Goal: Task Accomplishment & Management: Complete application form

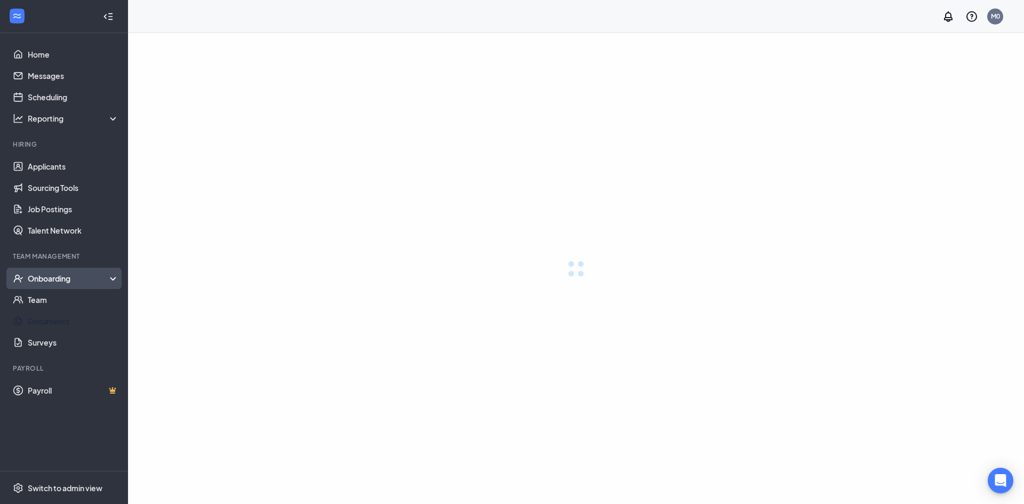
click at [57, 275] on div "Onboarding" at bounding box center [69, 278] width 82 height 11
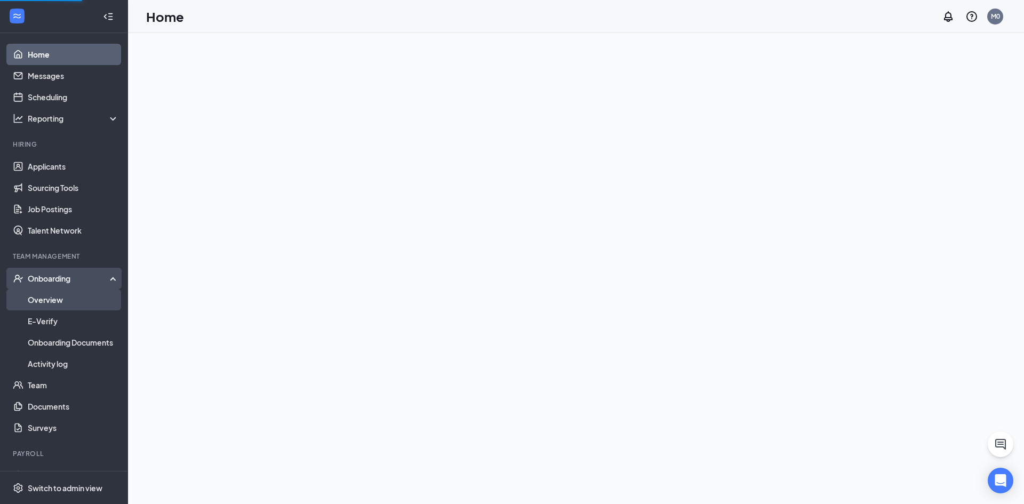
click at [77, 295] on link "Overview" at bounding box center [73, 299] width 91 height 21
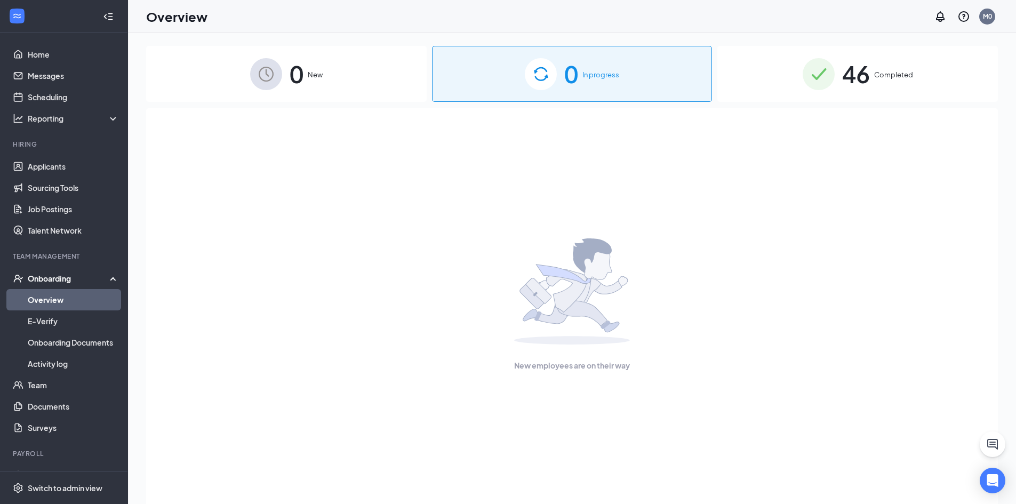
click at [338, 68] on div "0 New" at bounding box center [286, 74] width 280 height 56
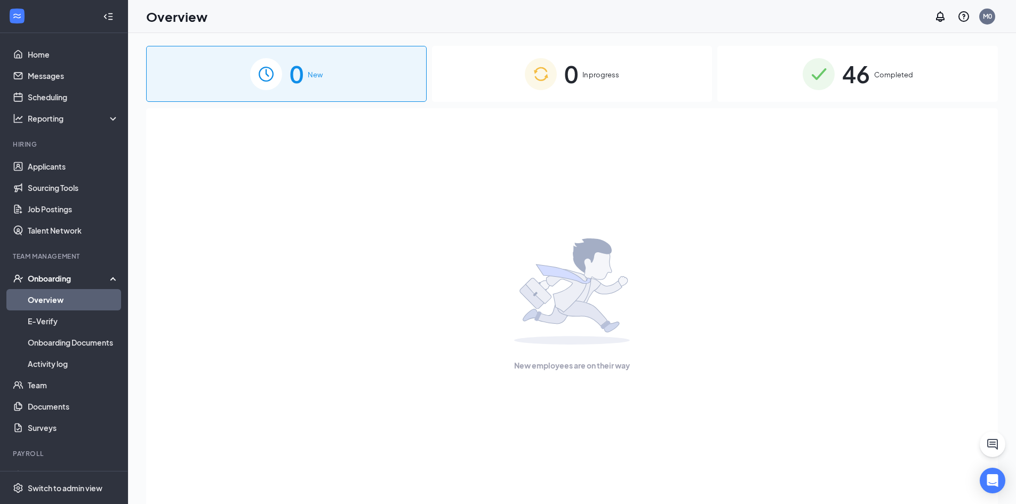
click at [866, 71] on span "46" at bounding box center [856, 73] width 28 height 37
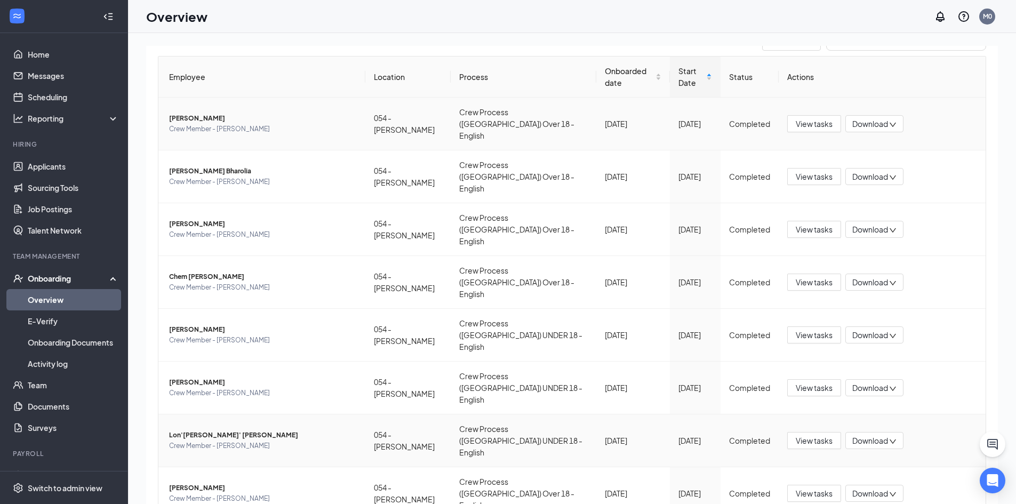
scroll to position [82, 0]
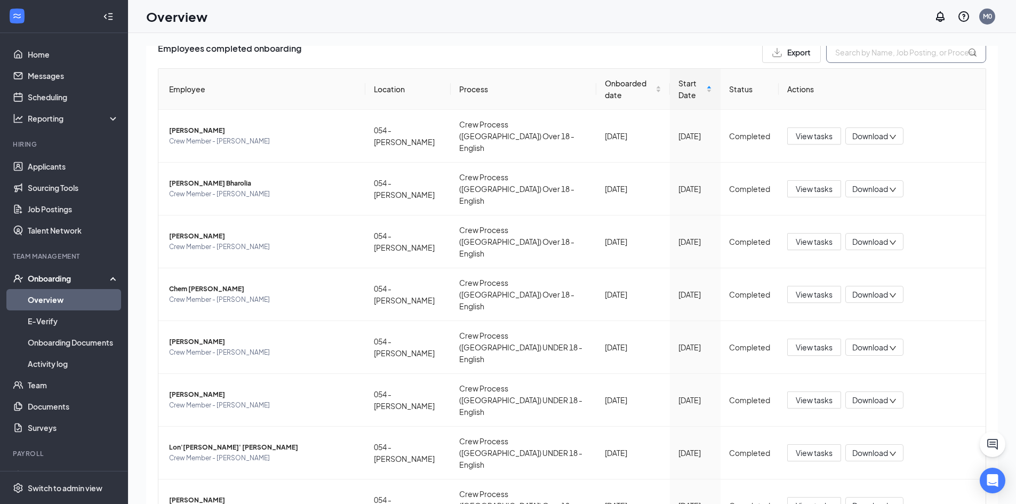
click at [867, 55] on input "text" at bounding box center [906, 52] width 160 height 21
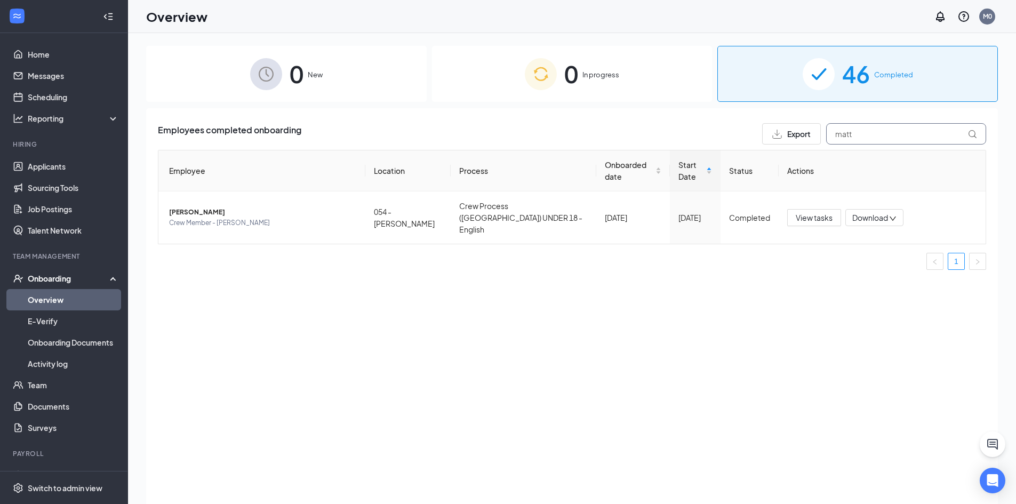
type input "matt"
click at [73, 278] on div "Onboarding" at bounding box center [69, 278] width 82 height 11
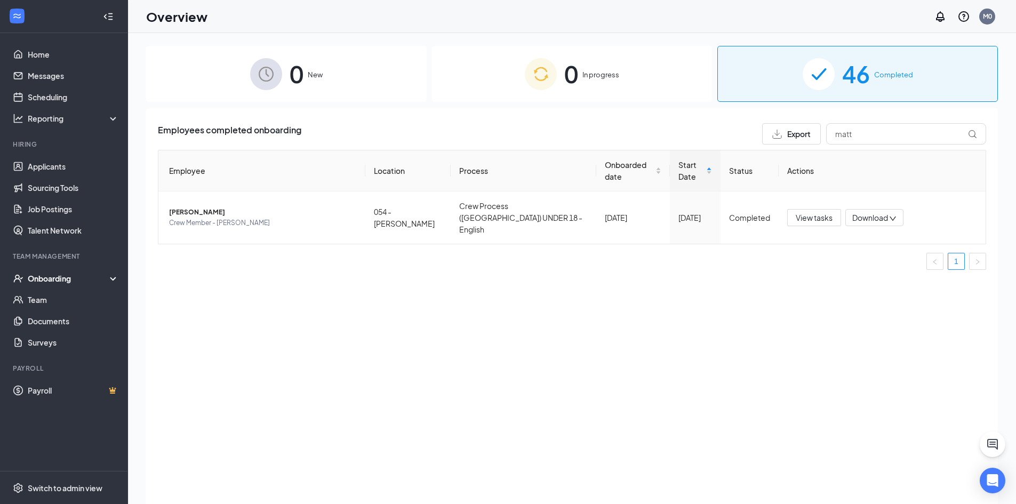
click at [74, 278] on div "Onboarding" at bounding box center [69, 278] width 82 height 11
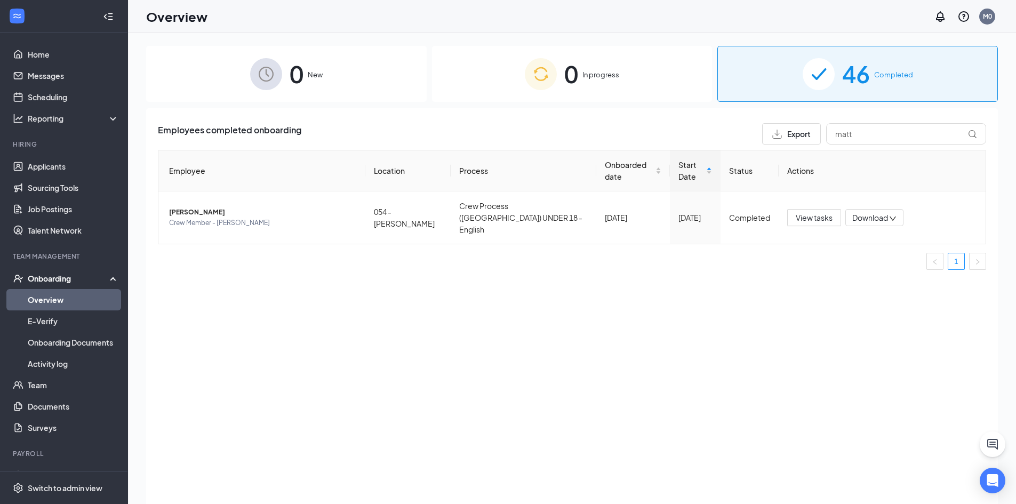
click at [71, 303] on link "Overview" at bounding box center [73, 299] width 91 height 21
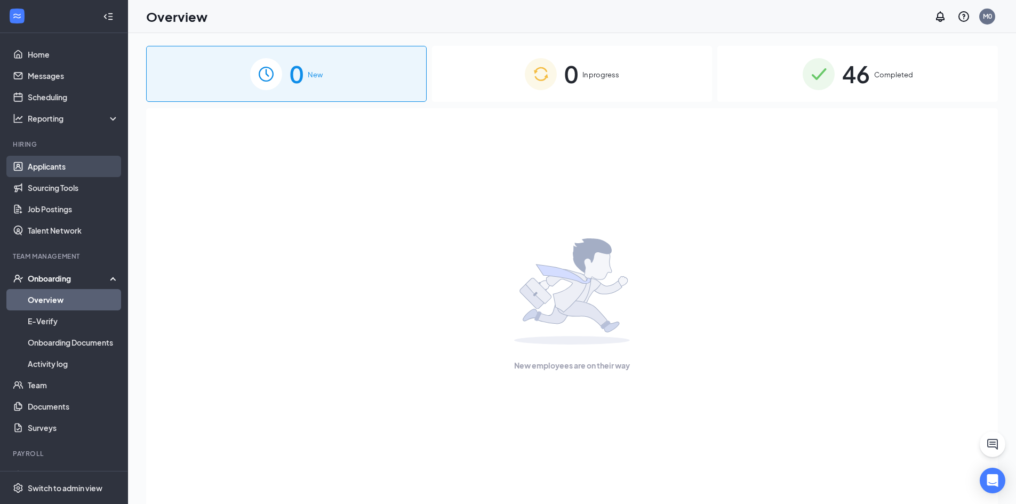
click at [81, 166] on link "Applicants" at bounding box center [73, 166] width 91 height 21
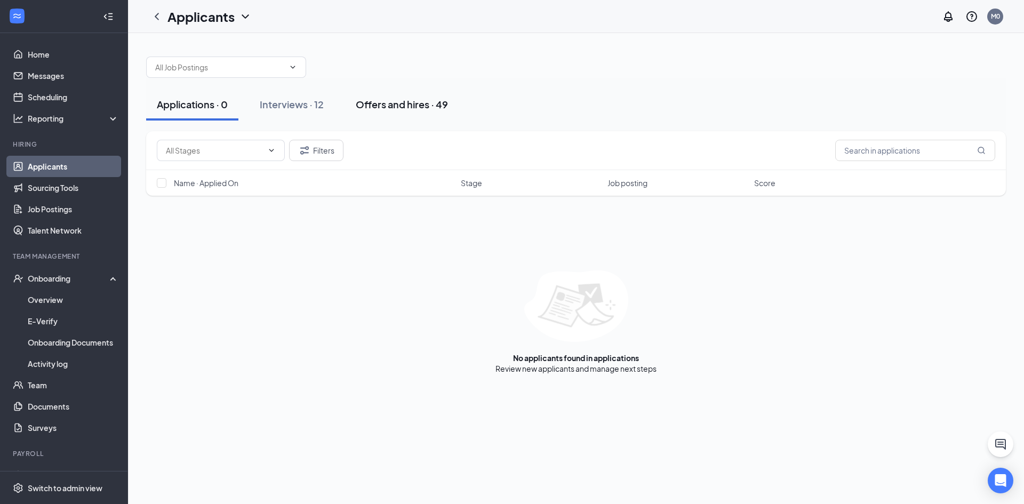
click at [373, 112] on button "Offers and hires · 49" at bounding box center [402, 105] width 114 height 32
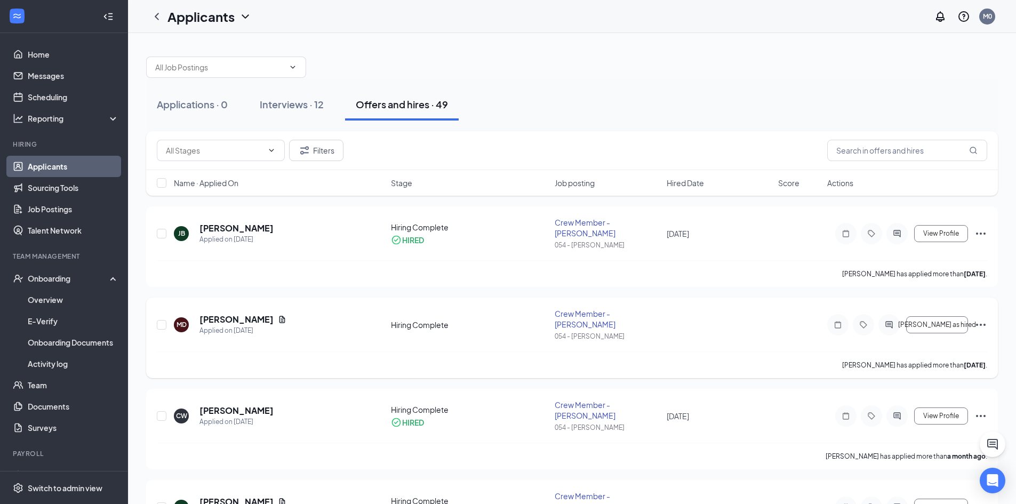
scroll to position [53, 0]
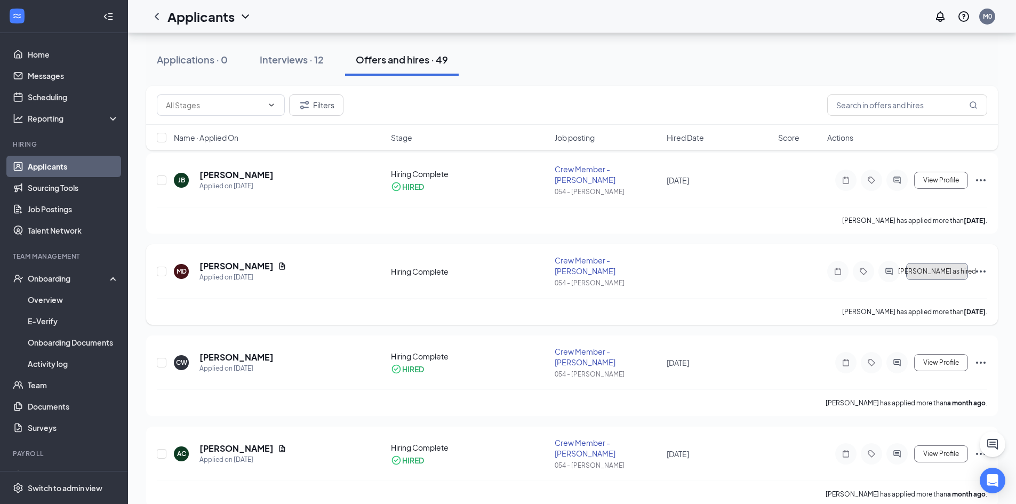
click at [946, 268] on span "[PERSON_NAME] as hired" at bounding box center [937, 271] width 78 height 7
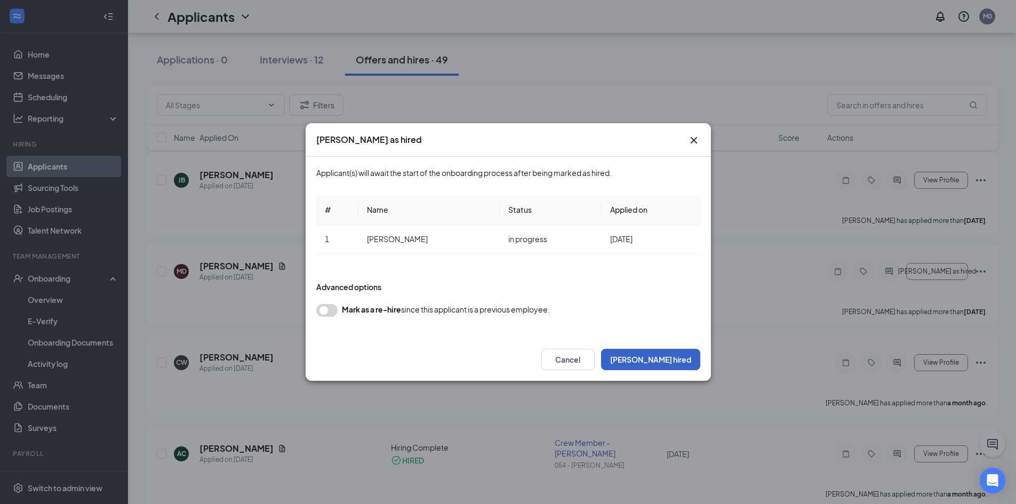
click at [663, 363] on button "[PERSON_NAME] hired" at bounding box center [650, 359] width 99 height 21
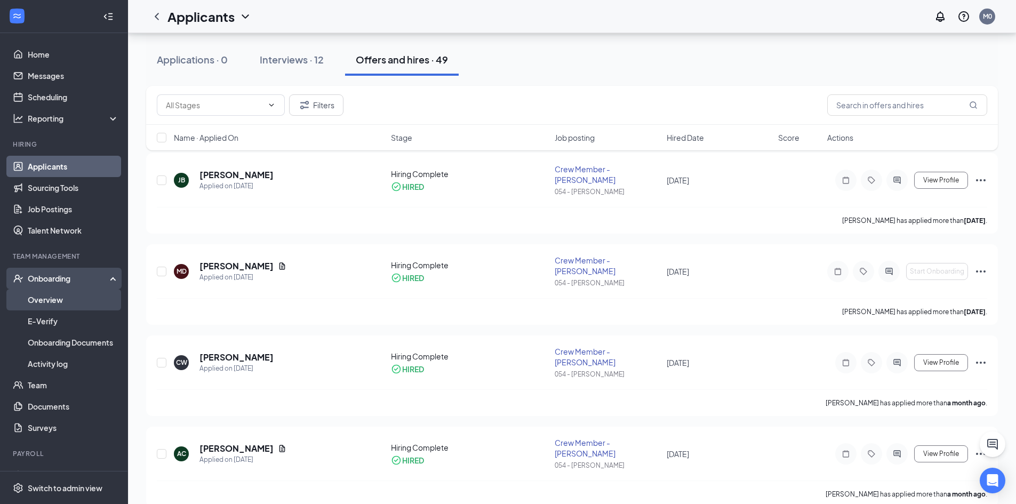
click at [54, 294] on link "Overview" at bounding box center [73, 299] width 91 height 21
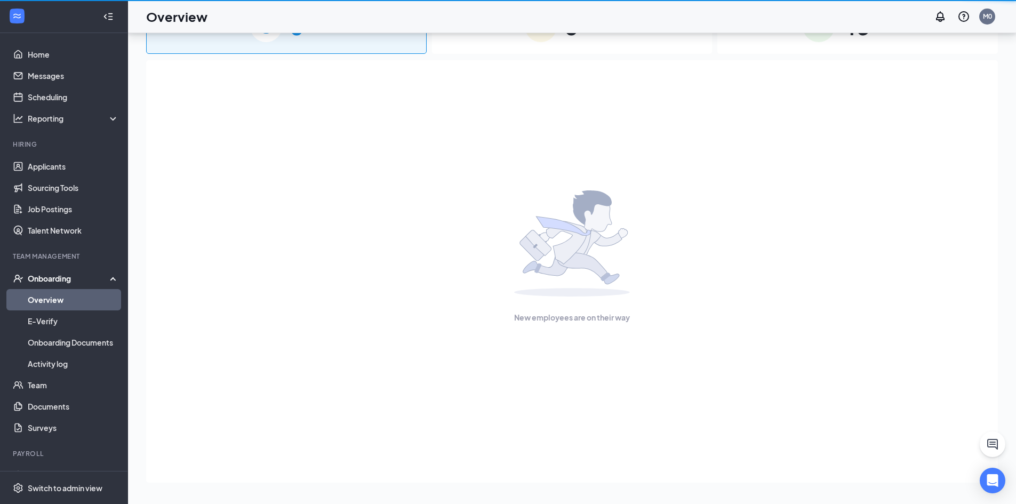
scroll to position [48, 0]
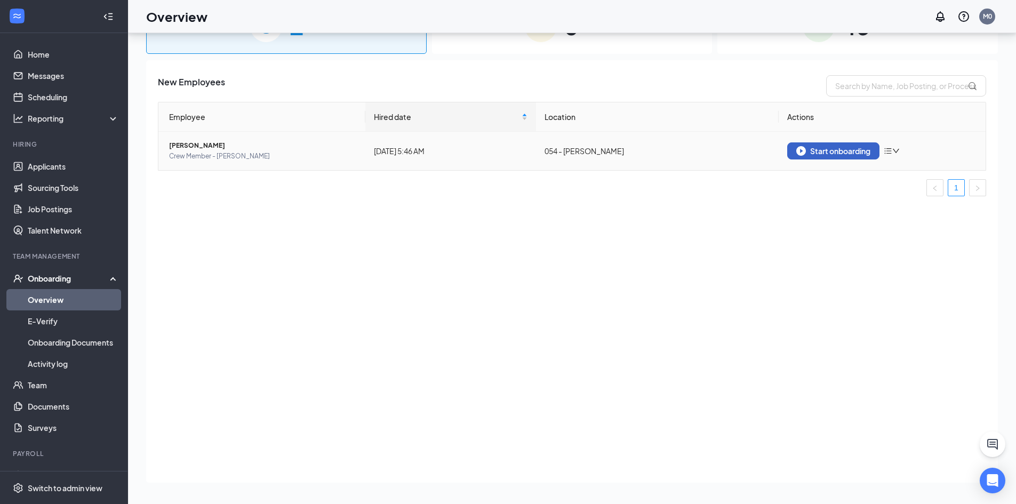
click at [804, 152] on img "button" at bounding box center [801, 151] width 10 height 10
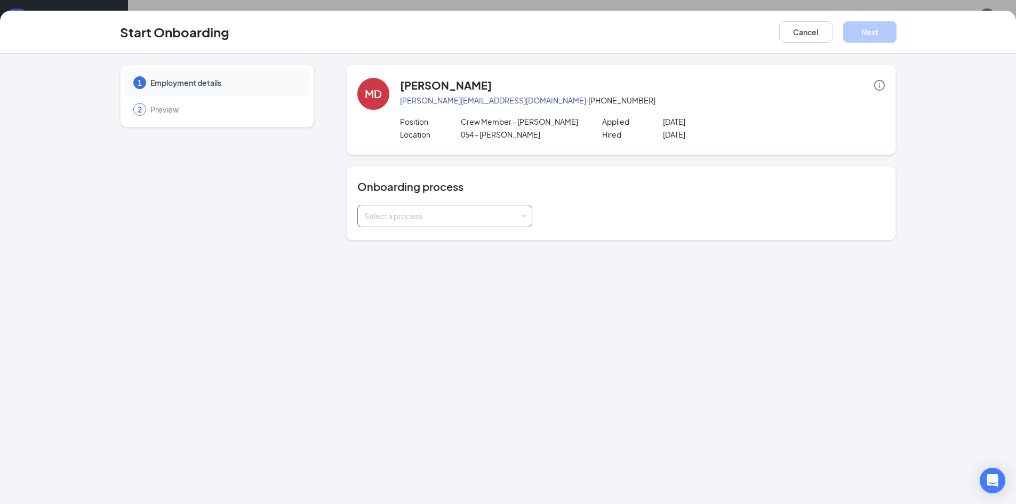
click at [517, 214] on div "Select a process" at bounding box center [442, 216] width 156 height 11
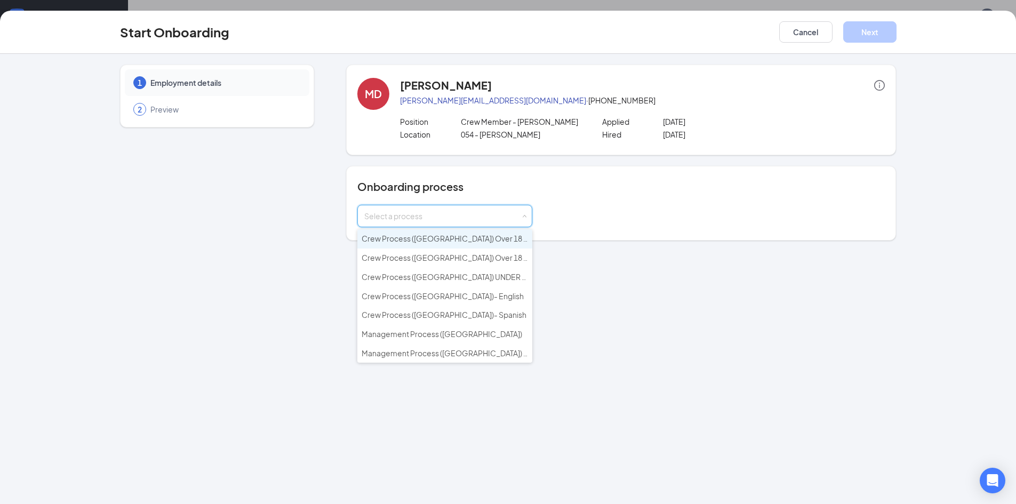
click at [506, 242] on li "Crew Process ([GEOGRAPHIC_DATA]) Over 18 - English" at bounding box center [444, 238] width 175 height 19
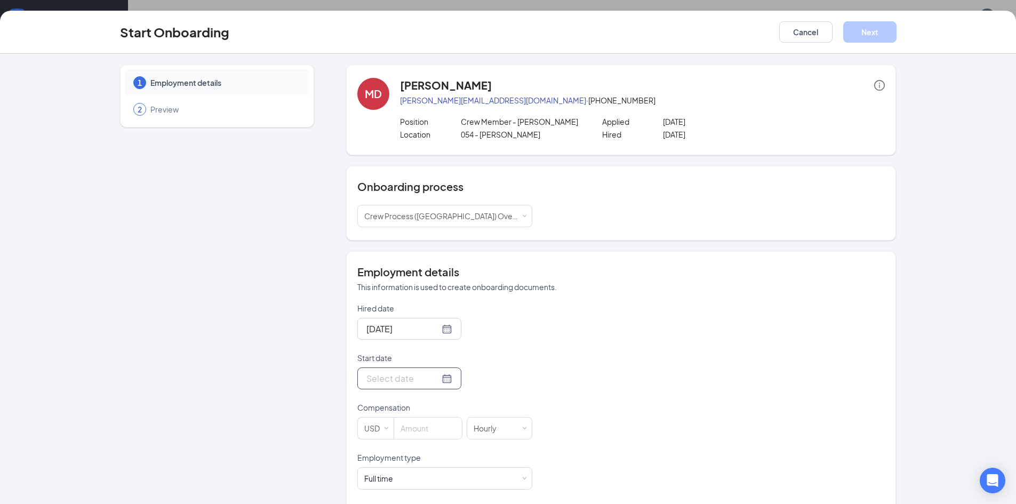
click at [393, 378] on input "Start date" at bounding box center [402, 378] width 73 height 13
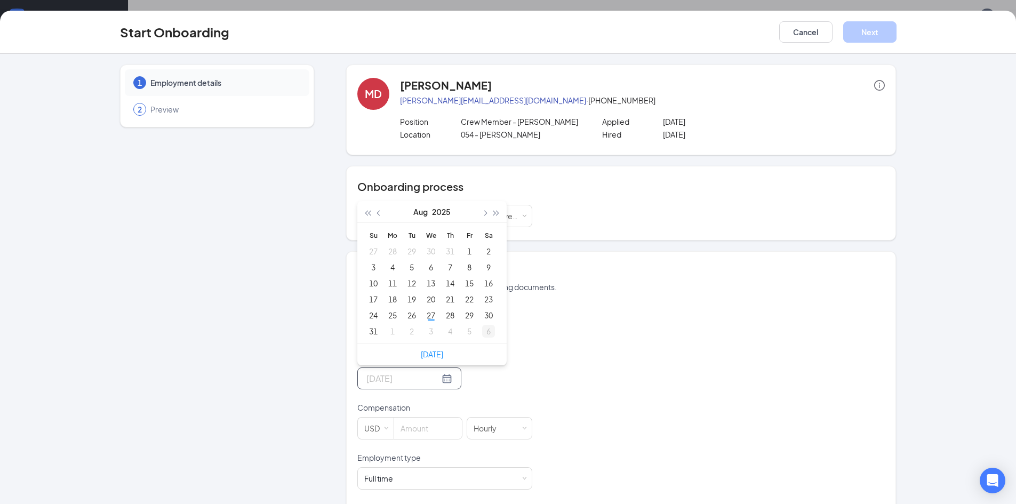
type input "[DATE]"
click at [430, 318] on div "27" at bounding box center [430, 315] width 13 height 13
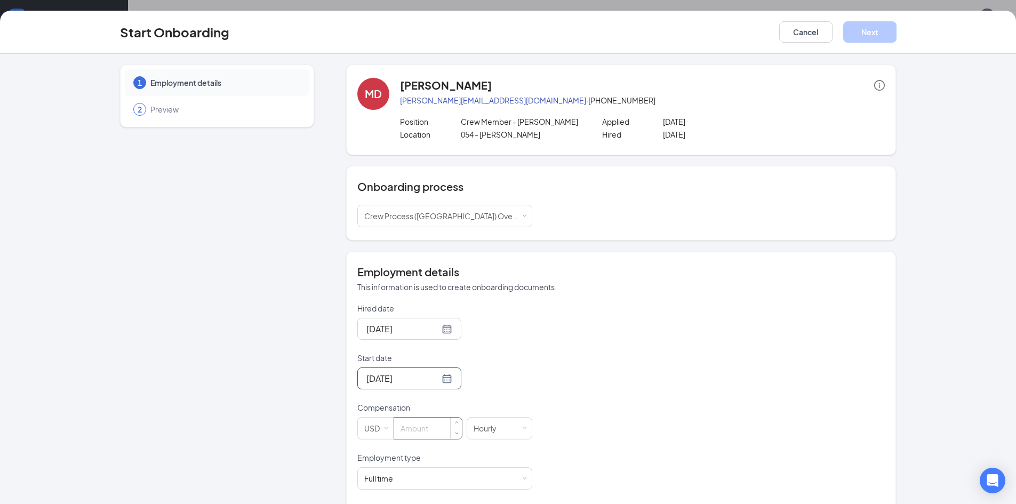
click at [429, 427] on input at bounding box center [428, 427] width 68 height 21
type input "14.5"
click at [573, 446] on div "Hired date [DATE] Start date [DATE] [DATE] Su Mo Tu We Th Fr Sa 27 28 29 30 31 …" at bounding box center [620, 452] width 527 height 299
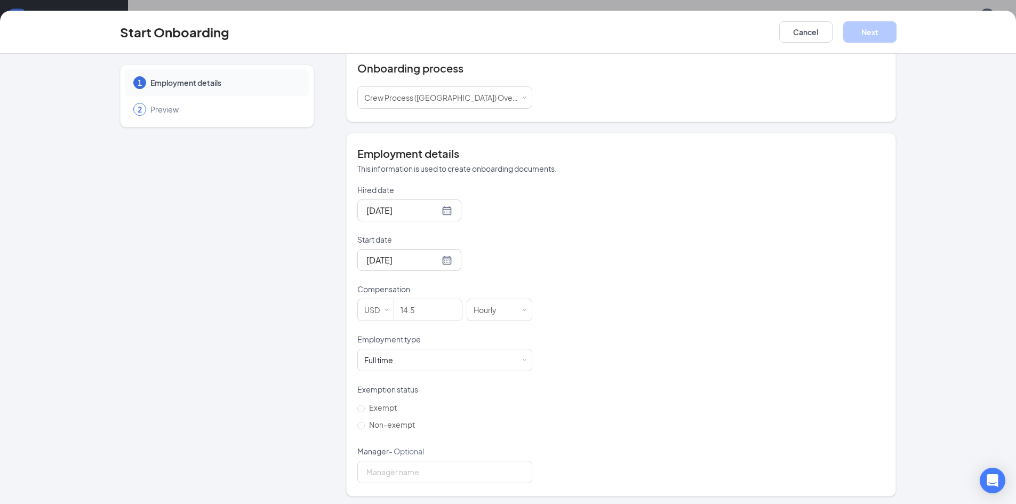
scroll to position [122, 0]
click at [427, 349] on div "Full time Works 30+ hours per week and is reasonably expected to work" at bounding box center [444, 356] width 161 height 21
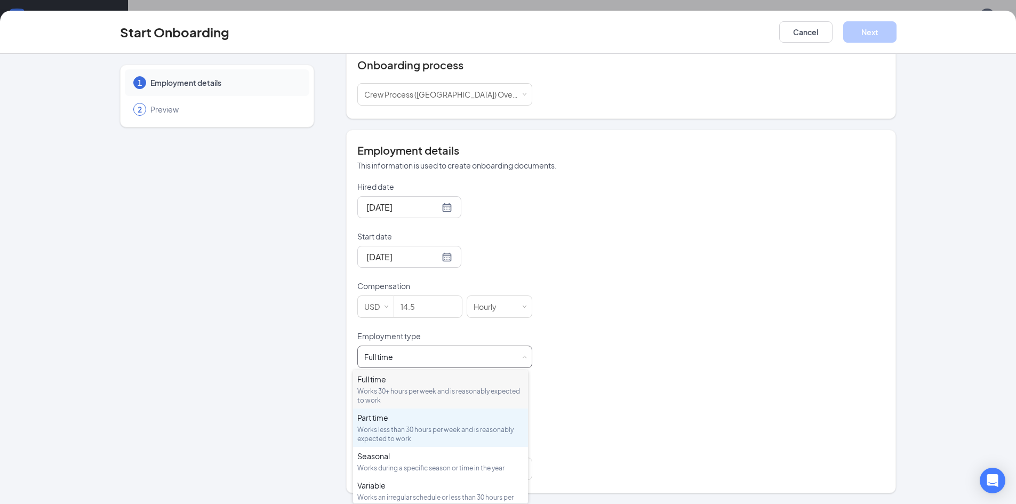
click at [389, 428] on div "Works less than 30 hours per week and is reasonably expected to work" at bounding box center [440, 434] width 166 height 18
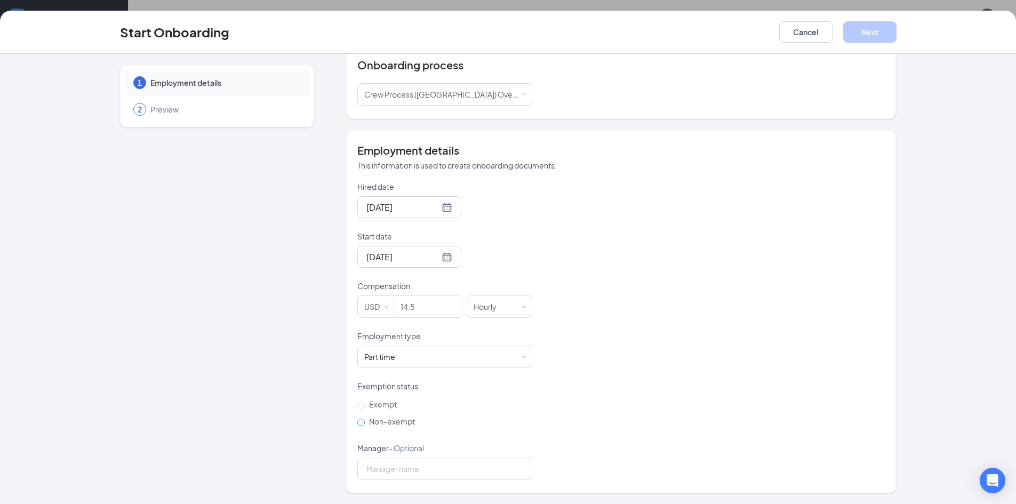
click at [386, 423] on span "Non-exempt" at bounding box center [392, 421] width 54 height 10
click at [365, 423] on input "Non-exempt" at bounding box center [360, 422] width 7 height 7
radio input "true"
click at [471, 429] on div "Exempt Non-exempt" at bounding box center [444, 413] width 175 height 34
click at [822, 39] on button "Cancel" at bounding box center [805, 31] width 53 height 21
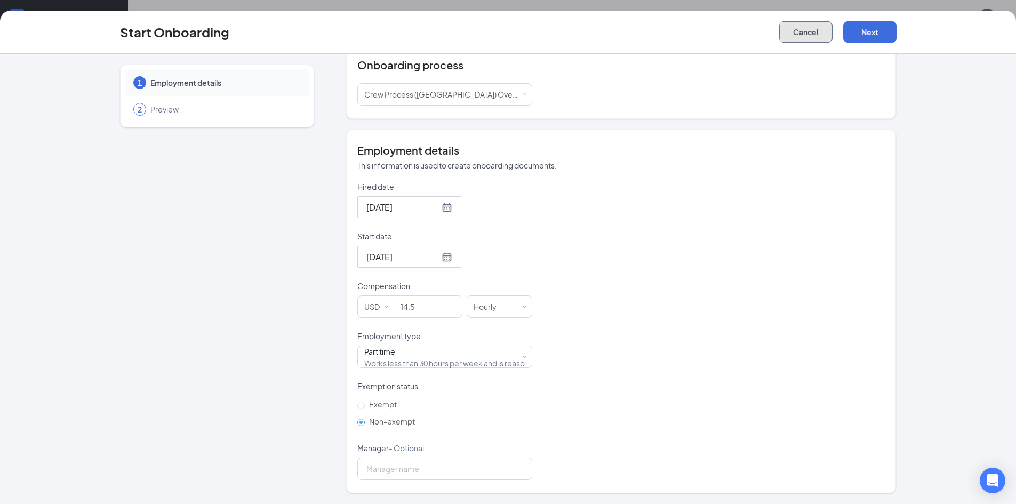
scroll to position [0, 0]
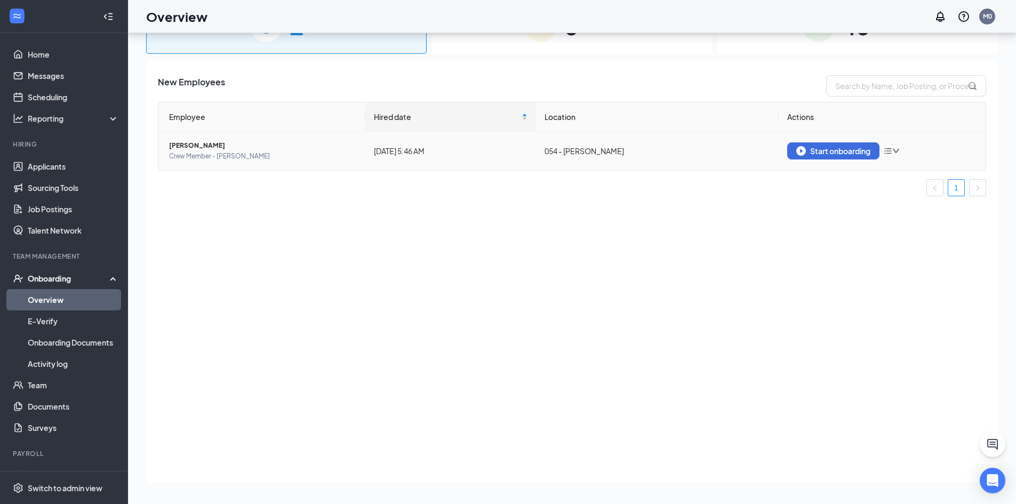
click at [190, 151] on span "Crew Member - [PERSON_NAME]" at bounding box center [263, 156] width 188 height 11
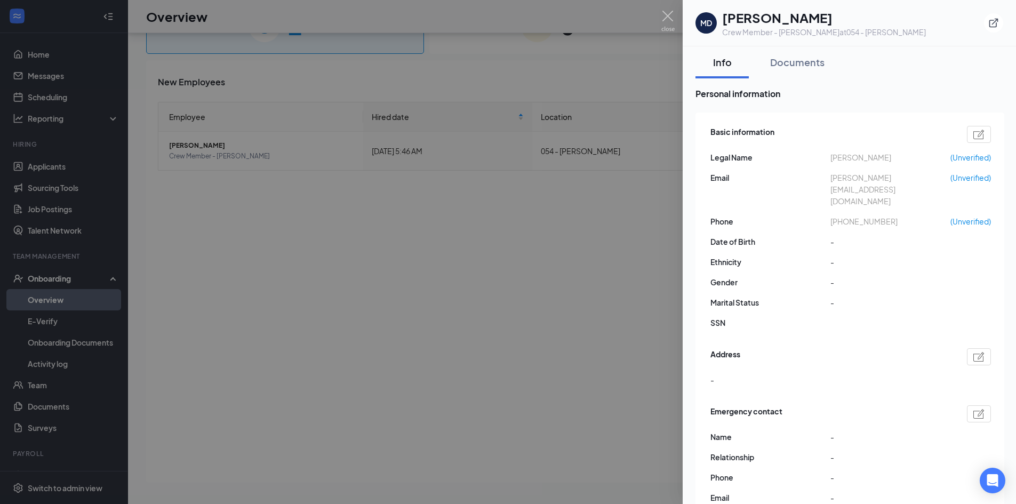
click at [73, 167] on div at bounding box center [508, 252] width 1016 height 504
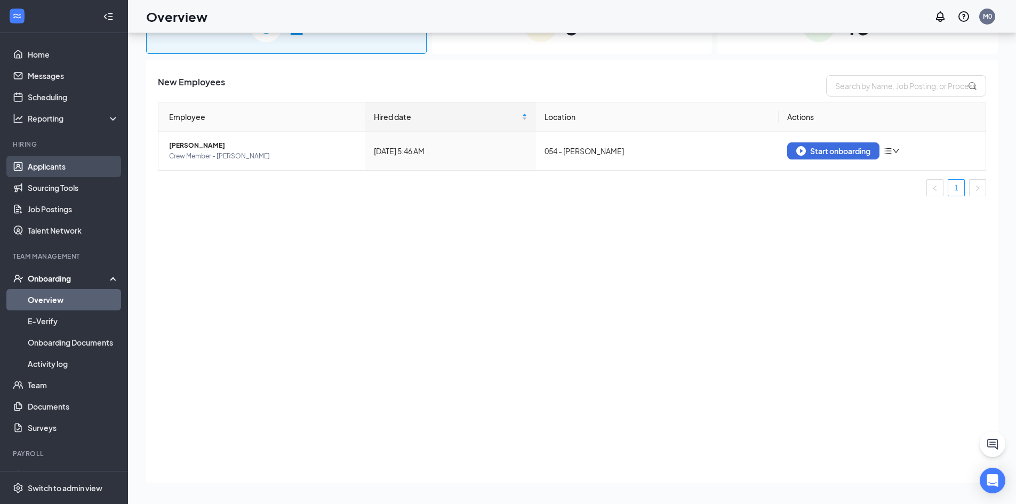
click at [68, 165] on link "Applicants" at bounding box center [73, 166] width 91 height 21
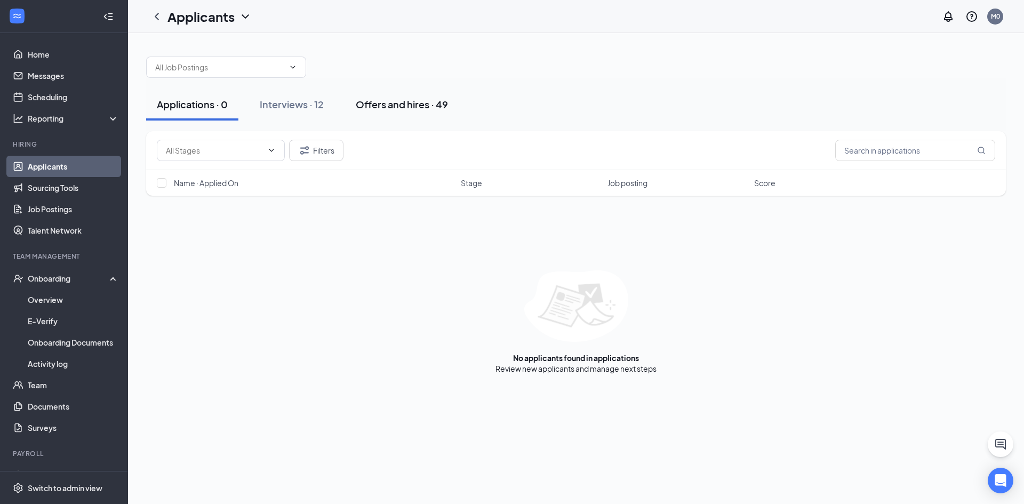
drag, startPoint x: 424, startPoint y: 114, endPoint x: 437, endPoint y: 118, distance: 13.7
click at [424, 114] on button "Offers and hires · 49" at bounding box center [402, 105] width 114 height 32
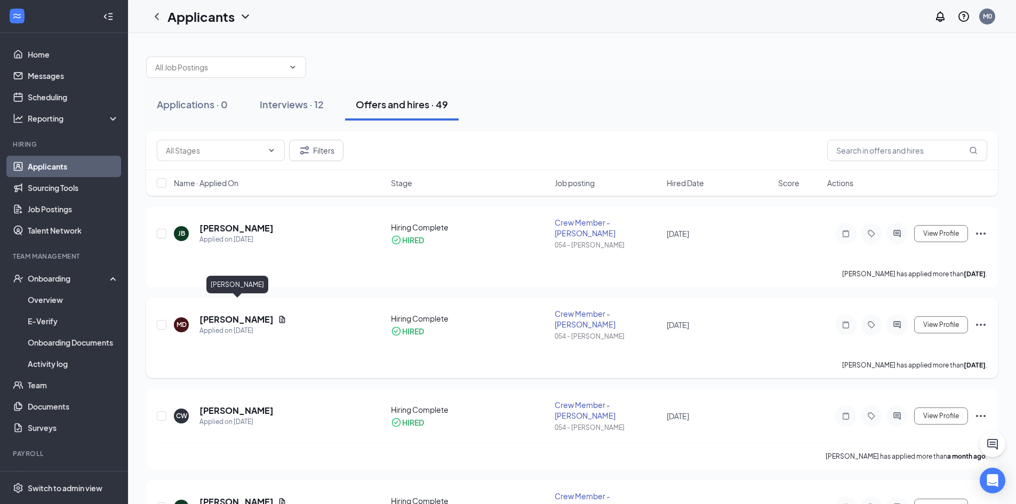
click at [252, 313] on h5 "[PERSON_NAME]" at bounding box center [236, 319] width 74 height 12
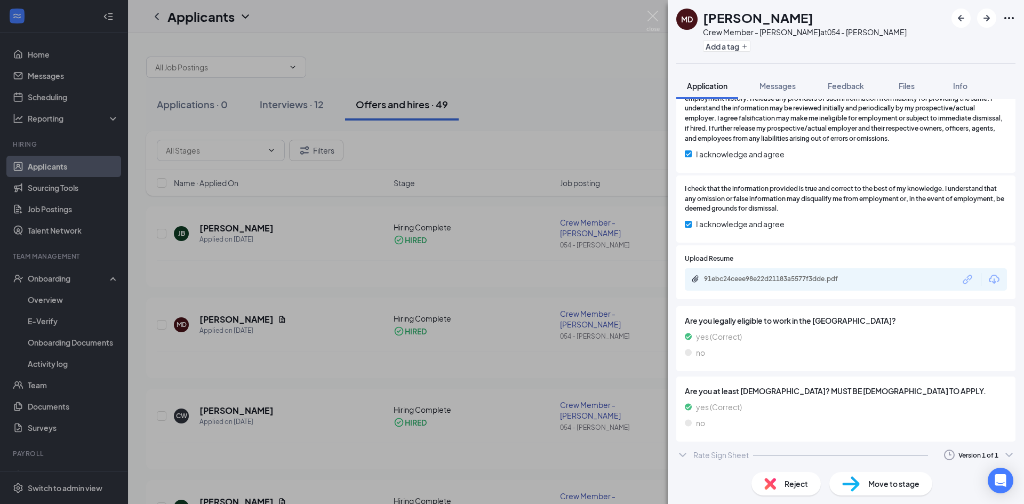
scroll to position [1533, 0]
click at [684, 452] on icon "ChevronDown" at bounding box center [682, 453] width 7 height 4
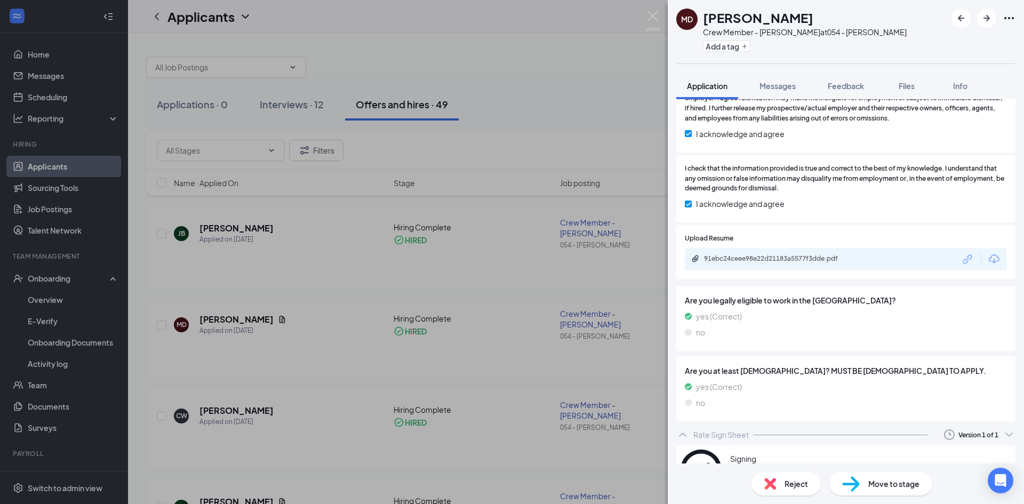
scroll to position [1623, 0]
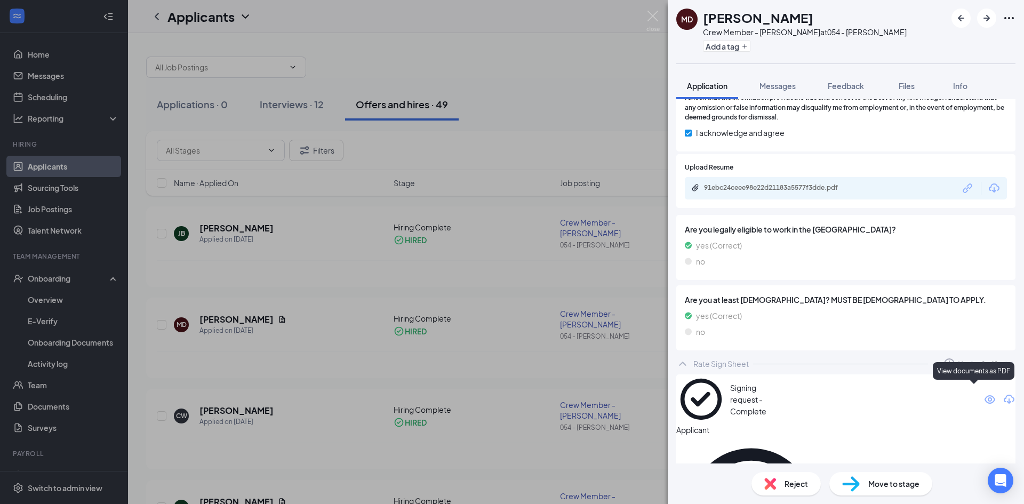
click at [984, 396] on icon "Eye" at bounding box center [989, 399] width 11 height 9
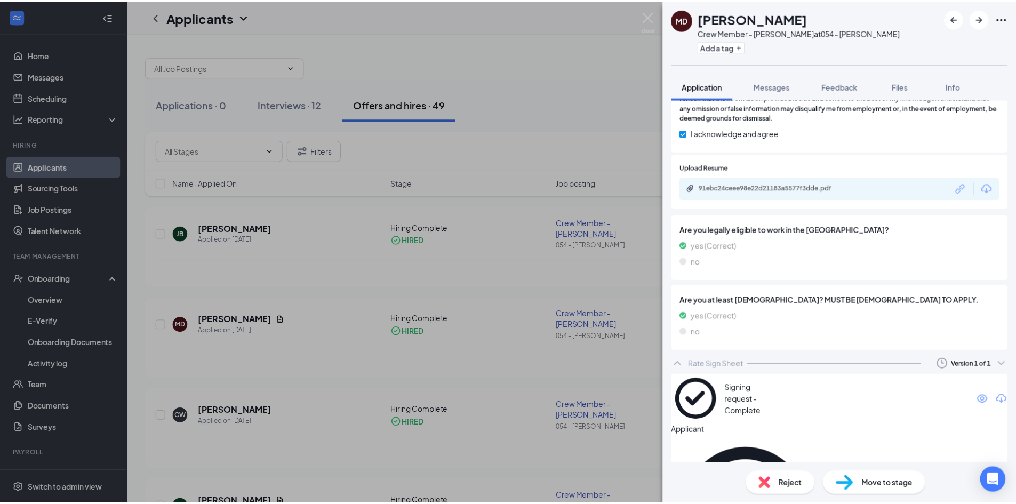
scroll to position [1619, 0]
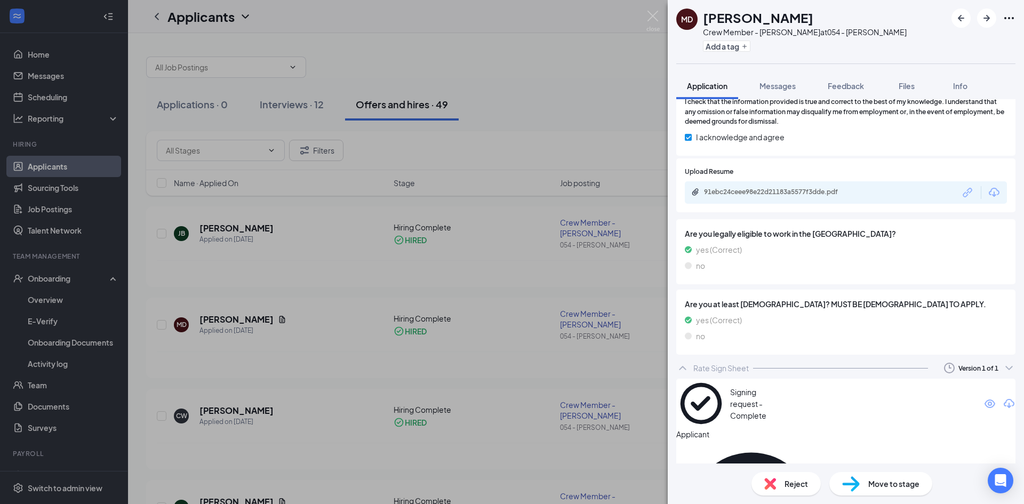
click at [59, 292] on div "MD [PERSON_NAME] Crew Member - [PERSON_NAME] at 054 - [PERSON_NAME] Add a tag A…" at bounding box center [512, 252] width 1024 height 504
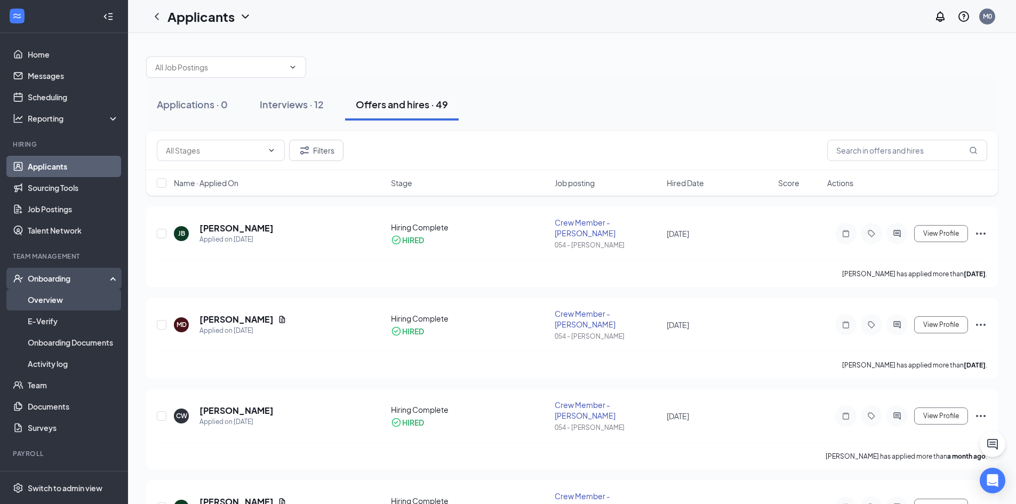
click at [61, 299] on link "Overview" at bounding box center [73, 299] width 91 height 21
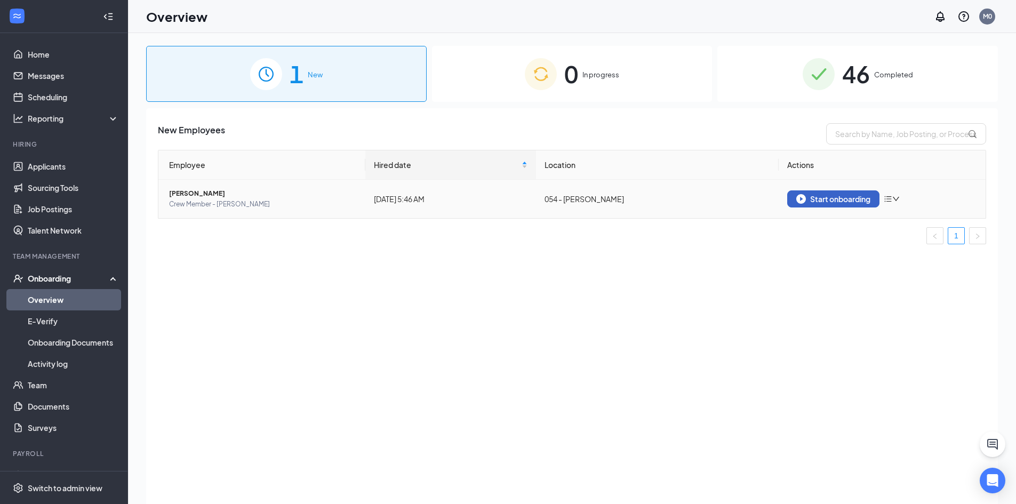
click at [813, 198] on div "Start onboarding" at bounding box center [833, 199] width 74 height 10
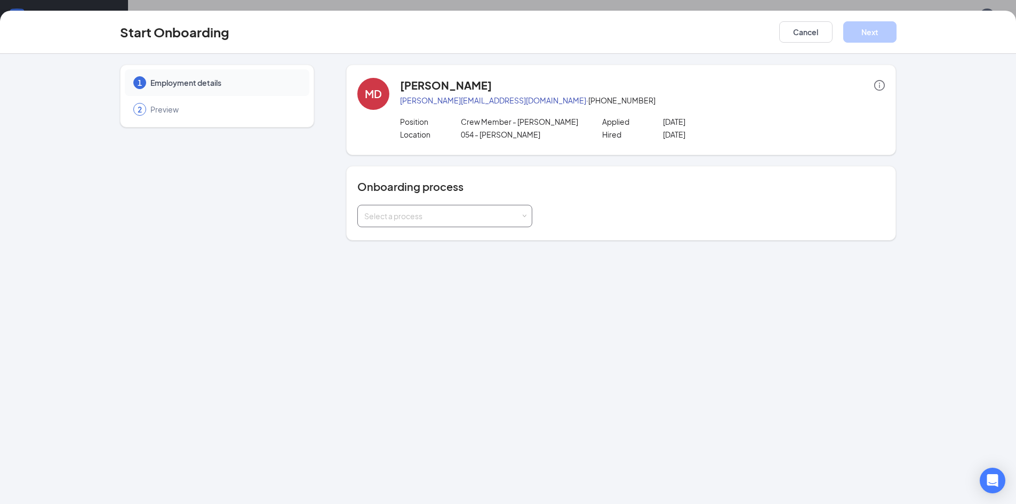
click at [509, 213] on div "Select a process" at bounding box center [442, 216] width 156 height 11
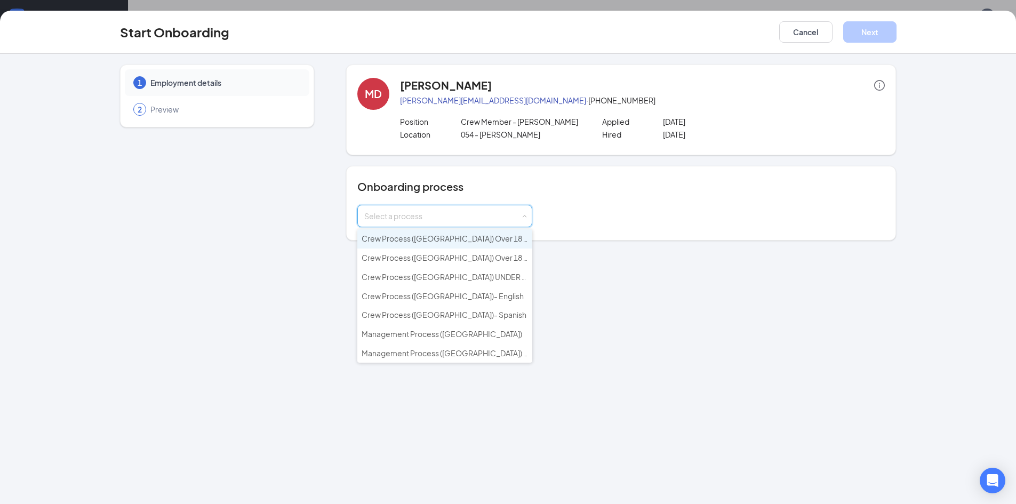
click at [454, 240] on span "Crew Process ([GEOGRAPHIC_DATA]) Over 18 - English" at bounding box center [456, 239] width 191 height 10
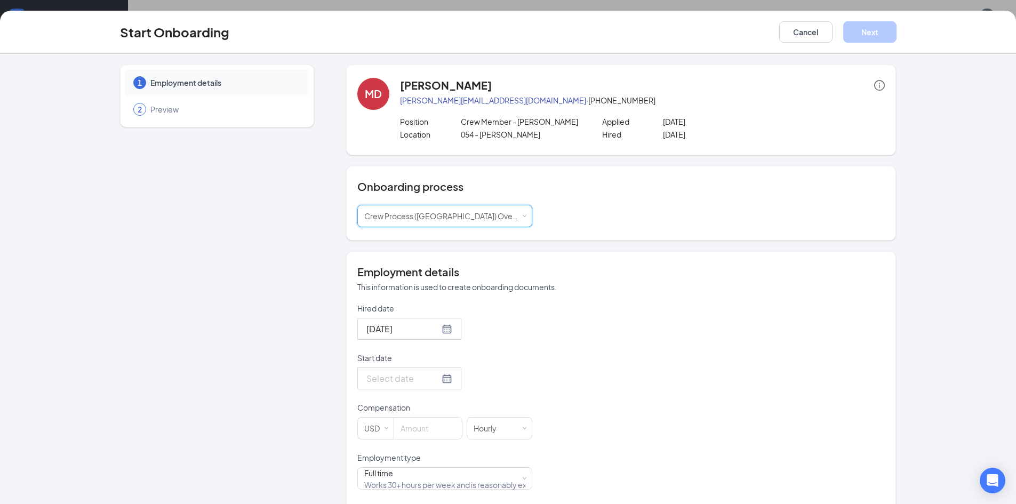
click at [403, 381] on input "Start date" at bounding box center [402, 378] width 73 height 13
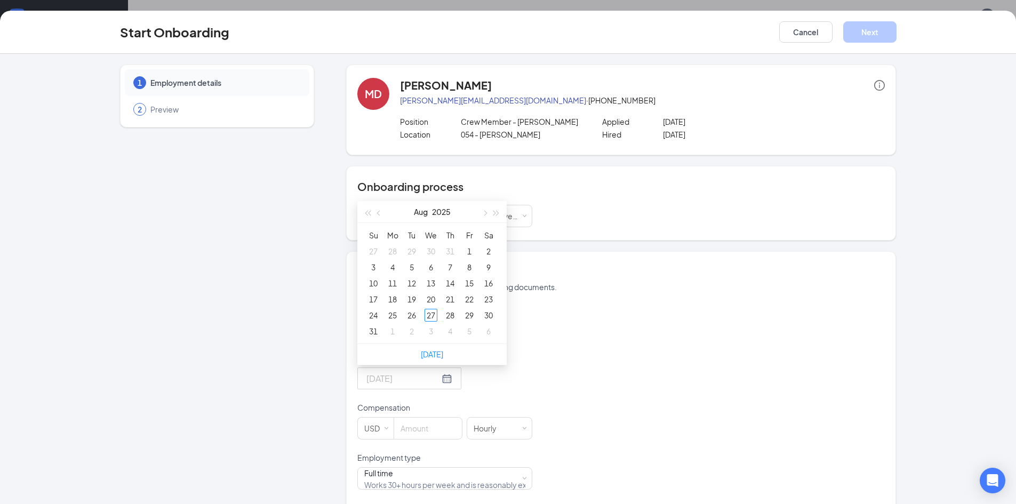
type input "[DATE]"
click at [428, 317] on div "27" at bounding box center [430, 315] width 13 height 13
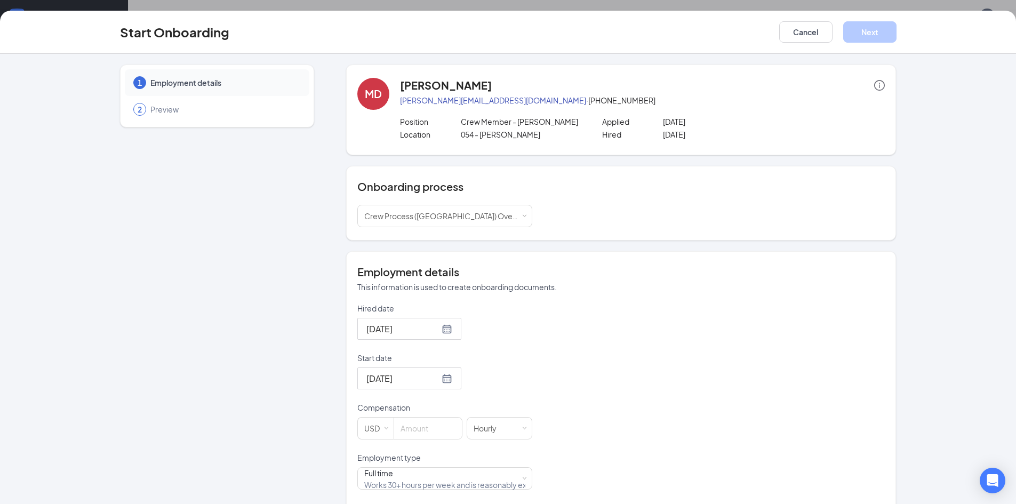
drag, startPoint x: 548, startPoint y: 380, endPoint x: 528, endPoint y: 385, distance: 20.9
click at [547, 380] on div "Hired date [DATE] Start date [DATE] [DATE] Su Mo Tu We Th Fr Sa 27 28 29 30 31 …" at bounding box center [620, 452] width 527 height 299
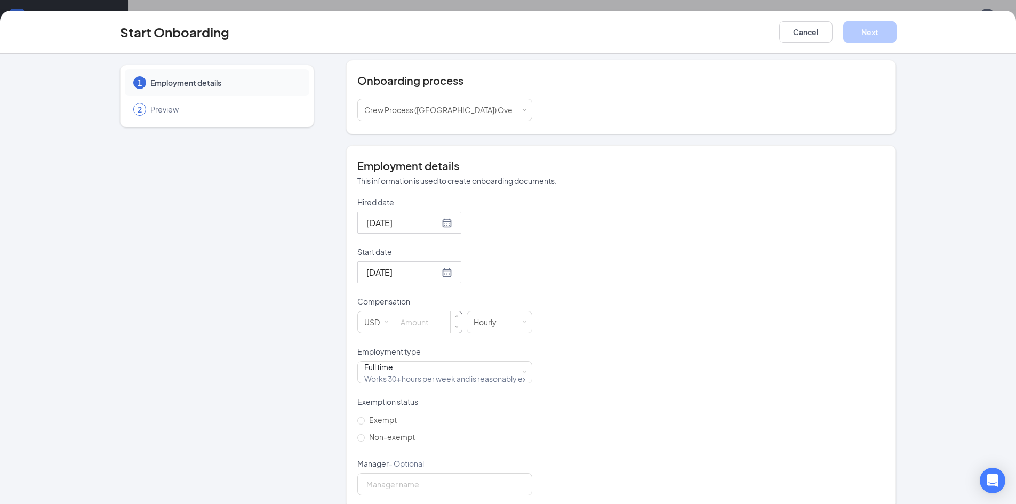
scroll to position [107, 0]
click at [417, 326] on input at bounding box center [428, 321] width 68 height 21
type input "14"
click at [472, 372] on div "Full time Works 30+ hours per week and is reasonably expected to work" at bounding box center [444, 371] width 161 height 21
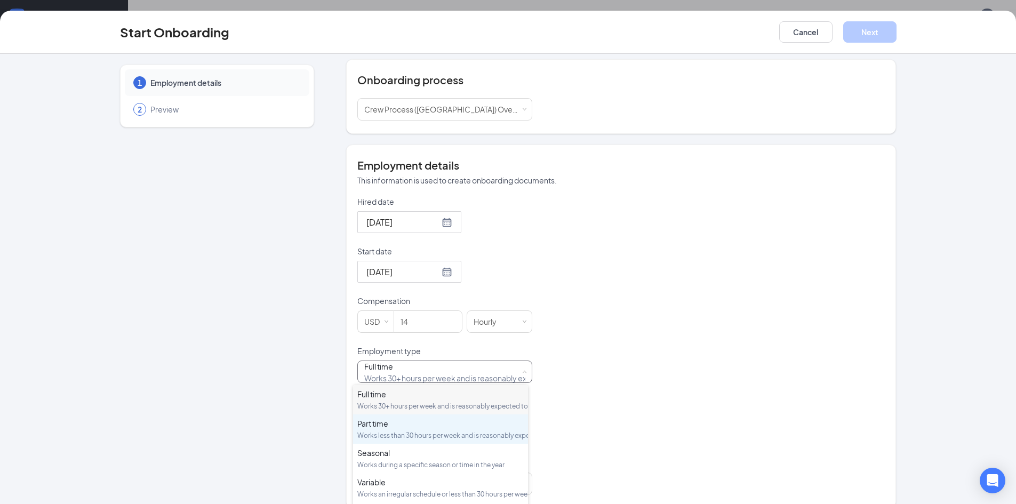
click at [433, 429] on div "Part time" at bounding box center [440, 423] width 166 height 11
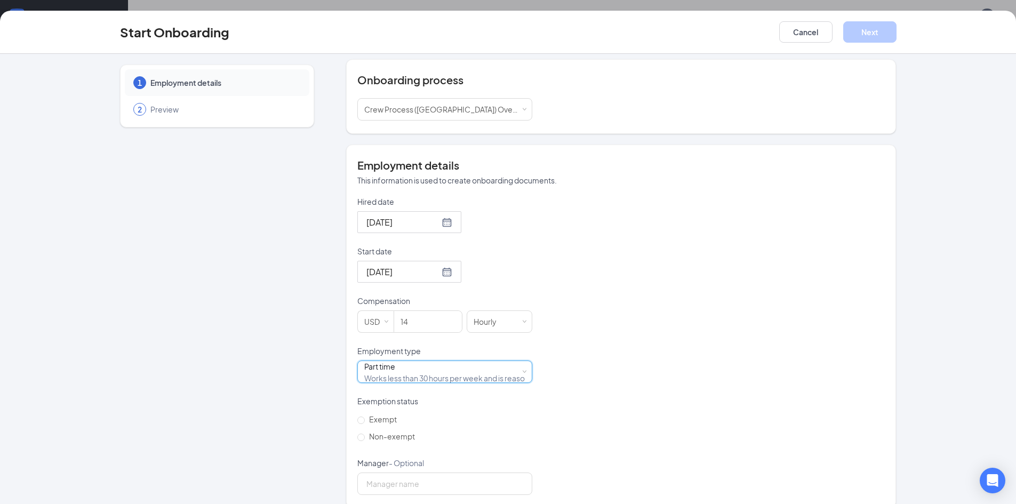
click at [591, 405] on div "Hired date [DATE] Start date [DATE] [DATE] Su Mo Tu We Th Fr Sa 27 28 29 30 31 …" at bounding box center [620, 345] width 527 height 299
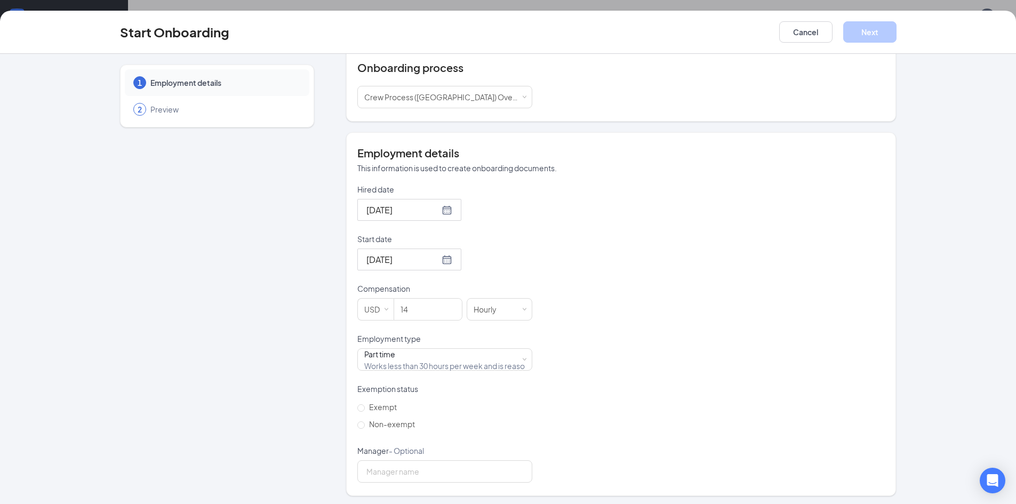
scroll to position [122, 0]
click at [385, 425] on span "Non-exempt" at bounding box center [392, 421] width 54 height 10
click at [365, 425] on input "Non-exempt" at bounding box center [360, 422] width 7 height 7
radio input "true"
click at [389, 474] on input "Manager - Optional" at bounding box center [444, 468] width 175 height 22
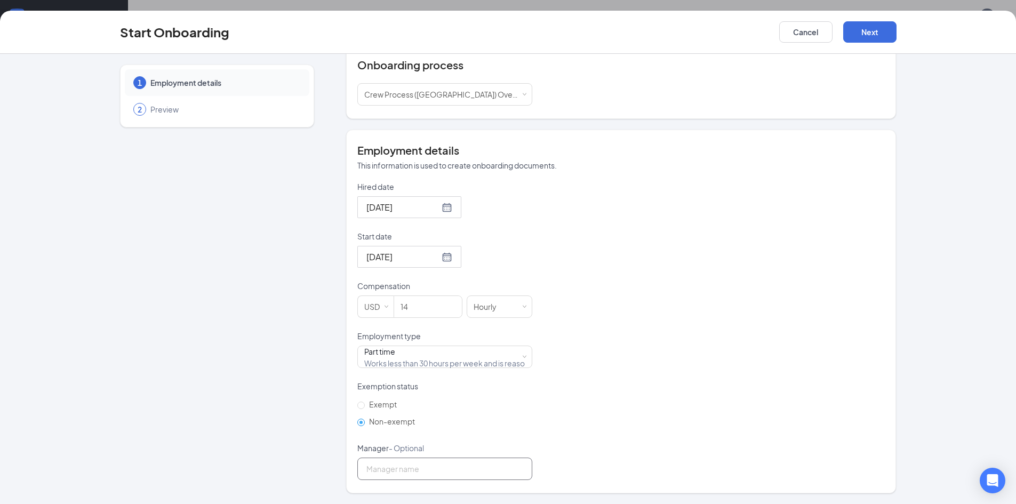
type input "[PERSON_NAME]"
click at [878, 37] on button "Next" at bounding box center [869, 31] width 53 height 21
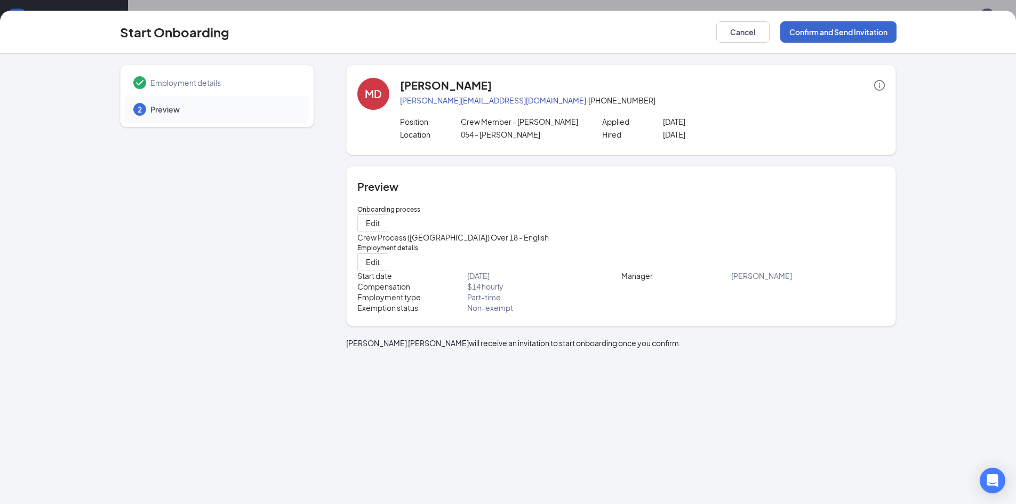
scroll to position [0, 0]
click at [871, 29] on button "Confirm and Send Invitation" at bounding box center [838, 31] width 116 height 21
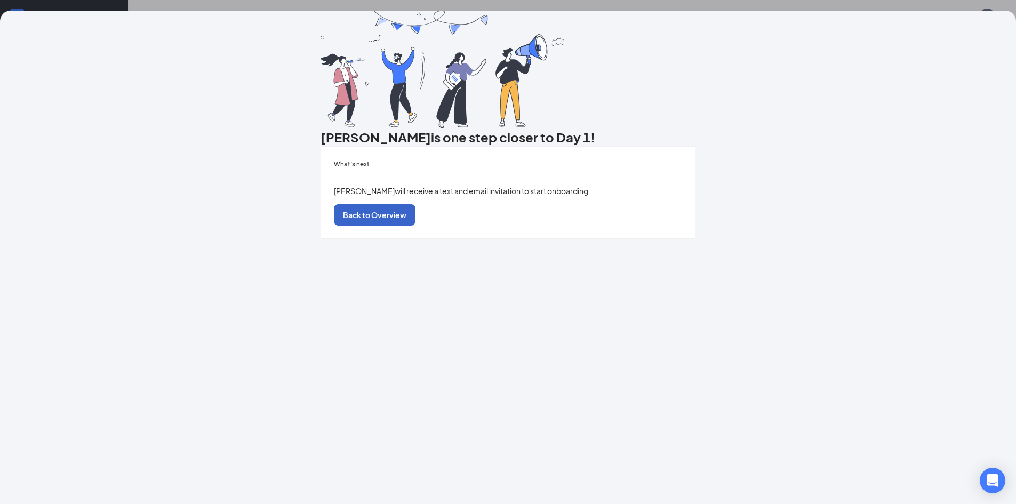
click at [415, 226] on button "Back to Overview" at bounding box center [375, 214] width 82 height 21
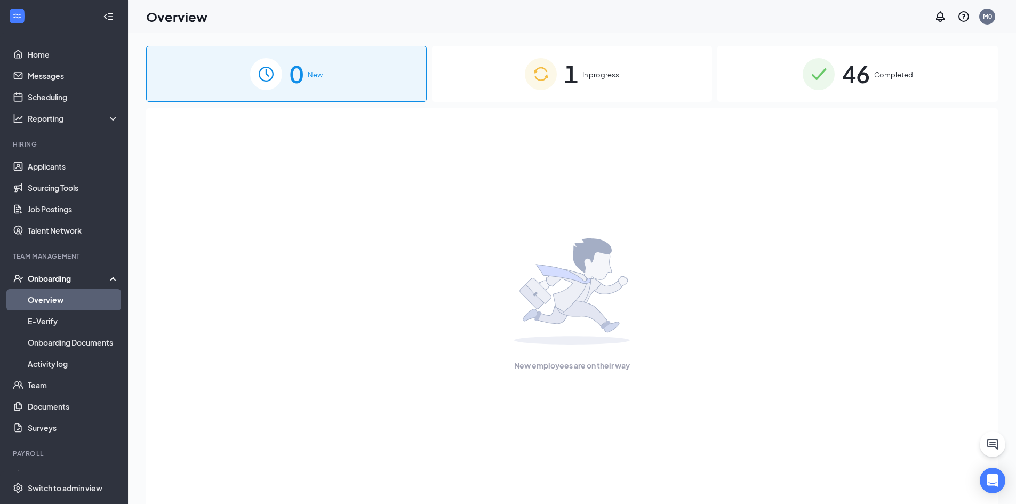
click at [580, 64] on div "1 In progress" at bounding box center [572, 74] width 280 height 56
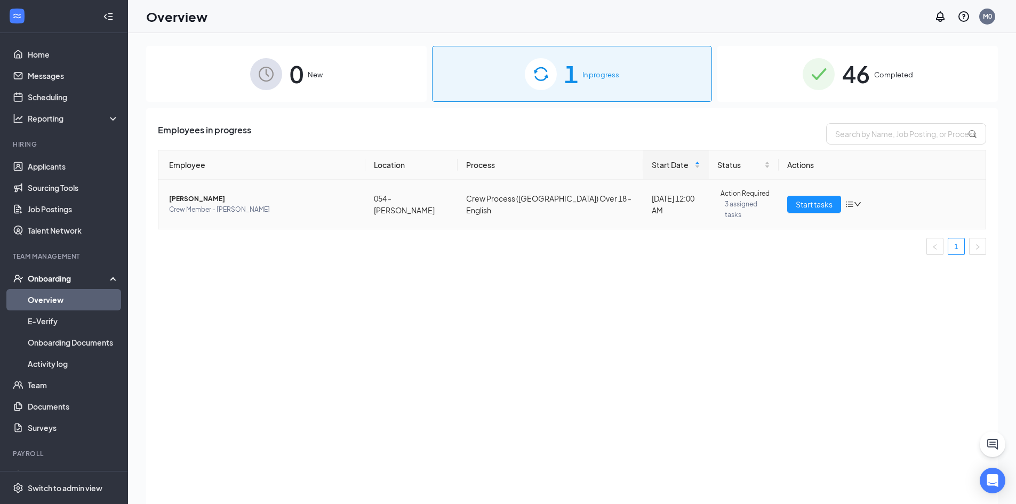
click at [207, 197] on span "[PERSON_NAME]" at bounding box center [263, 199] width 188 height 11
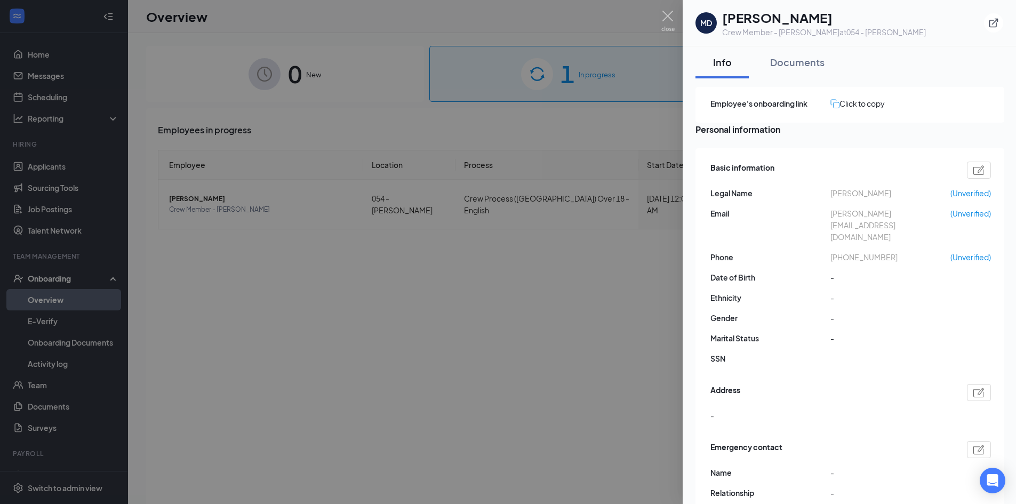
click at [477, 357] on div at bounding box center [508, 252] width 1016 height 504
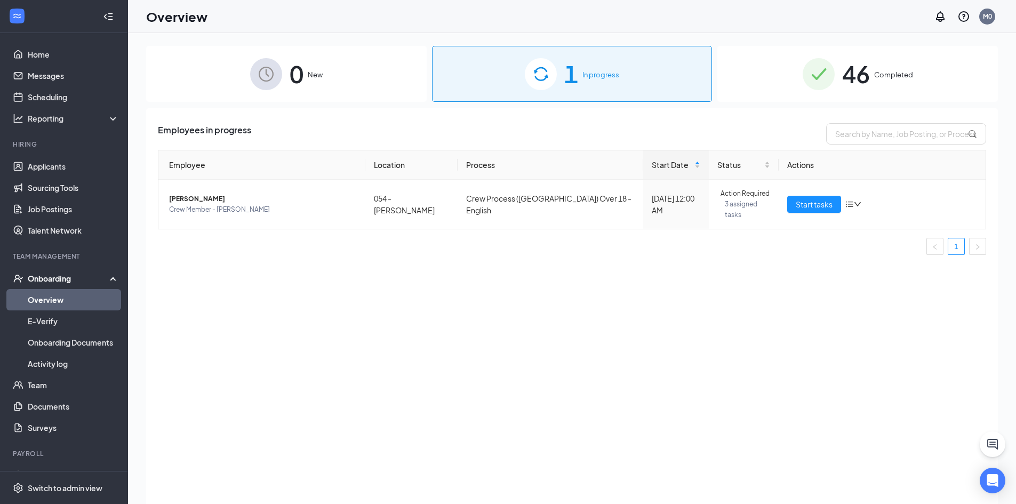
scroll to position [48, 0]
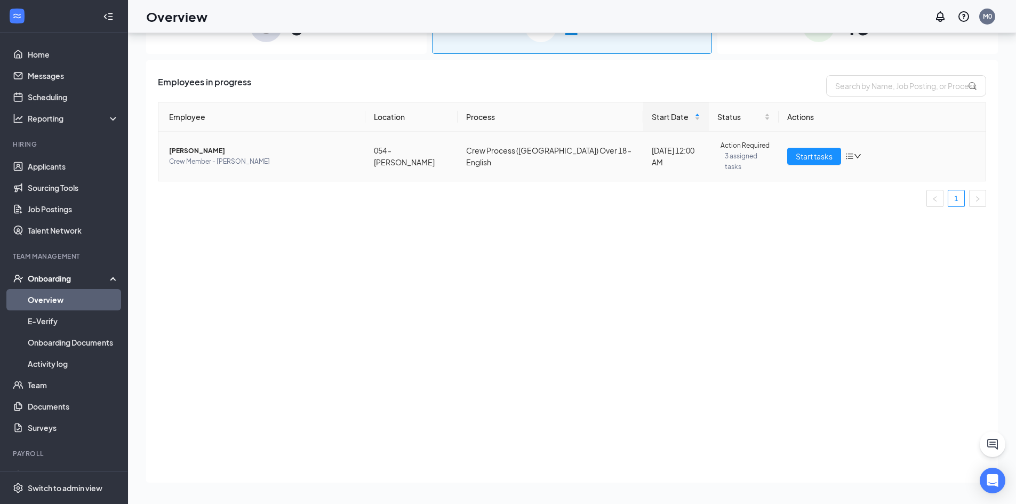
click at [238, 148] on span "[PERSON_NAME]" at bounding box center [263, 151] width 188 height 11
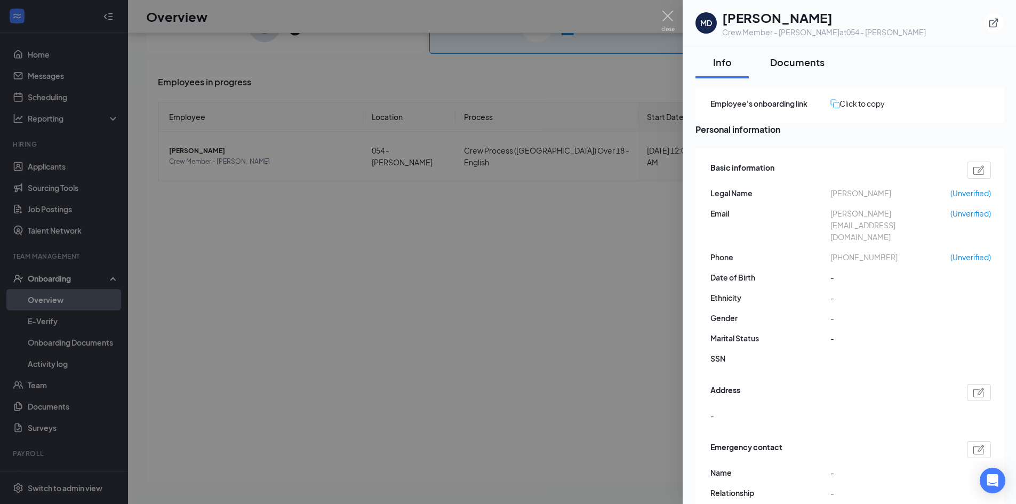
click at [792, 69] on button "Documents" at bounding box center [797, 62] width 76 height 32
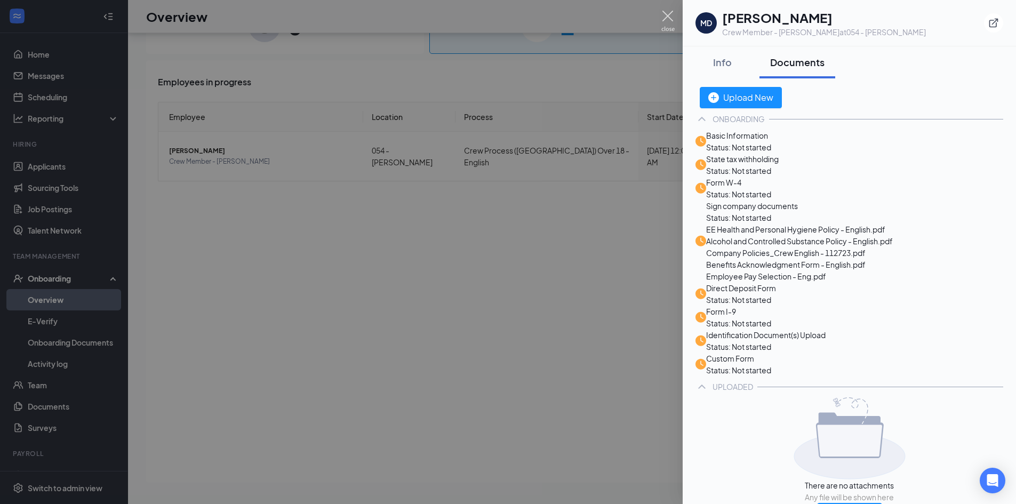
click at [664, 18] on img at bounding box center [667, 21] width 13 height 21
